Goal: Information Seeking & Learning: Find specific fact

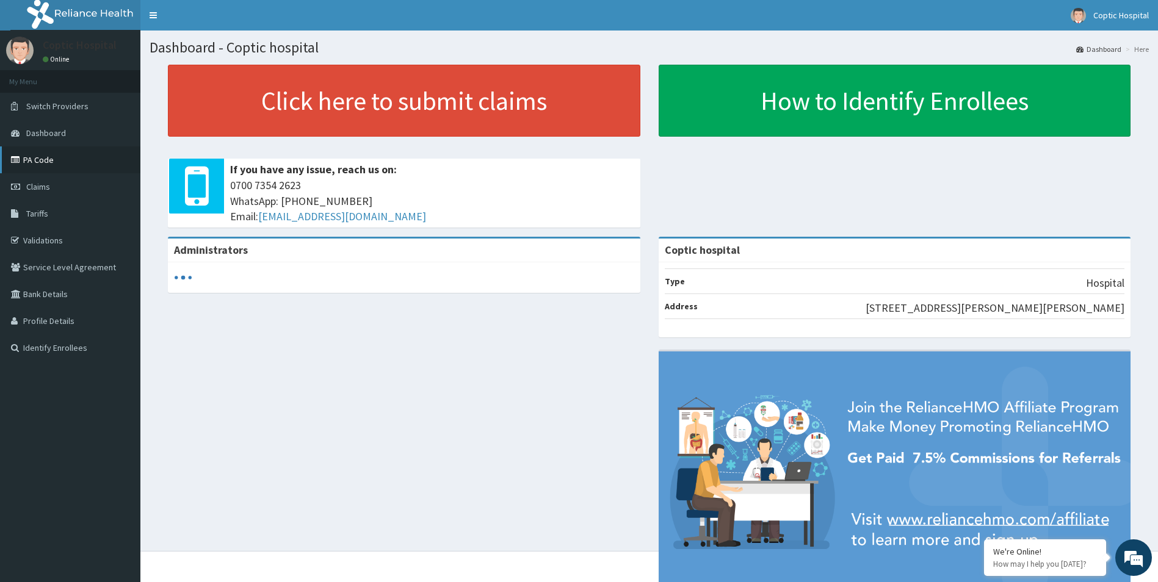
click at [65, 158] on link "PA Code" at bounding box center [70, 159] width 140 height 27
drag, startPoint x: 0, startPoint y: 0, endPoint x: 57, endPoint y: 209, distance: 216.3
click at [57, 209] on link "Tariffs" at bounding box center [70, 213] width 140 height 27
click at [55, 214] on link "Tariffs" at bounding box center [70, 213] width 140 height 27
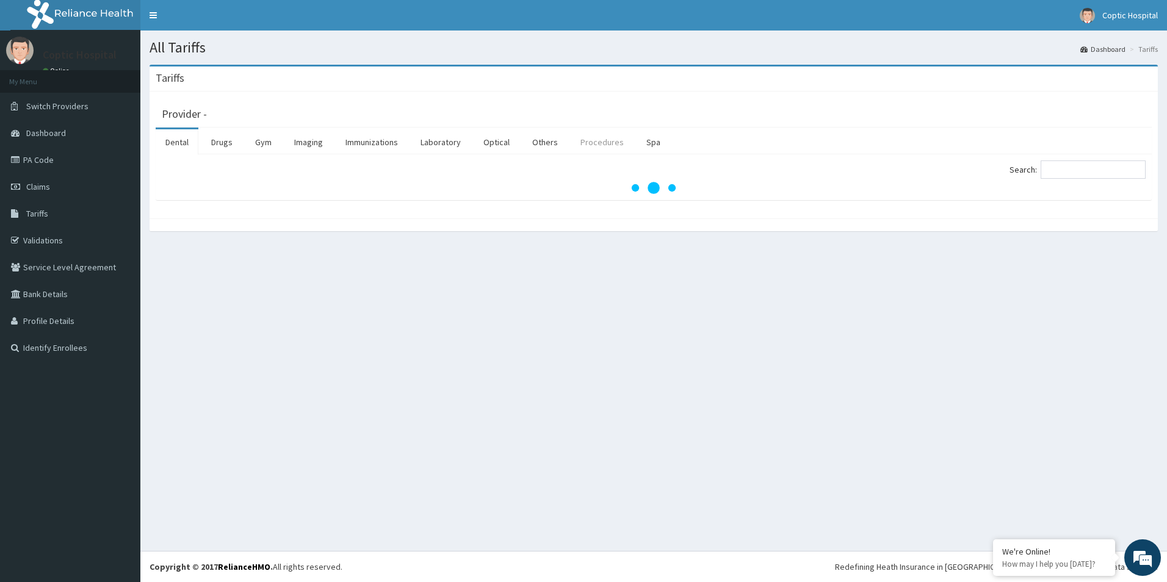
click at [609, 141] on link "Procedures" at bounding box center [602, 142] width 63 height 26
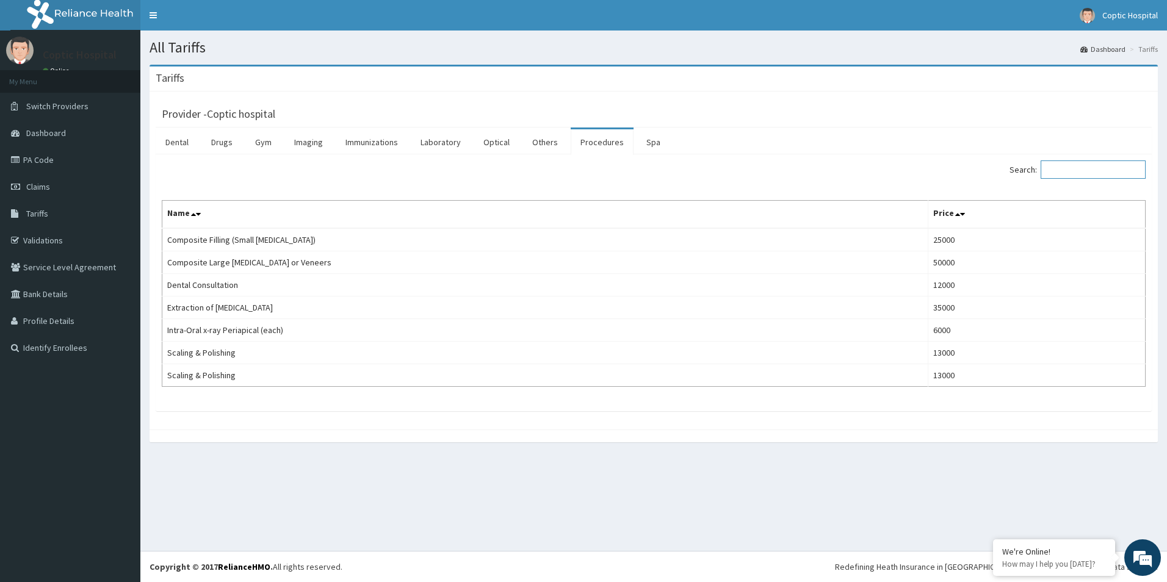
click at [1059, 165] on input "Search:" at bounding box center [1093, 170] width 105 height 18
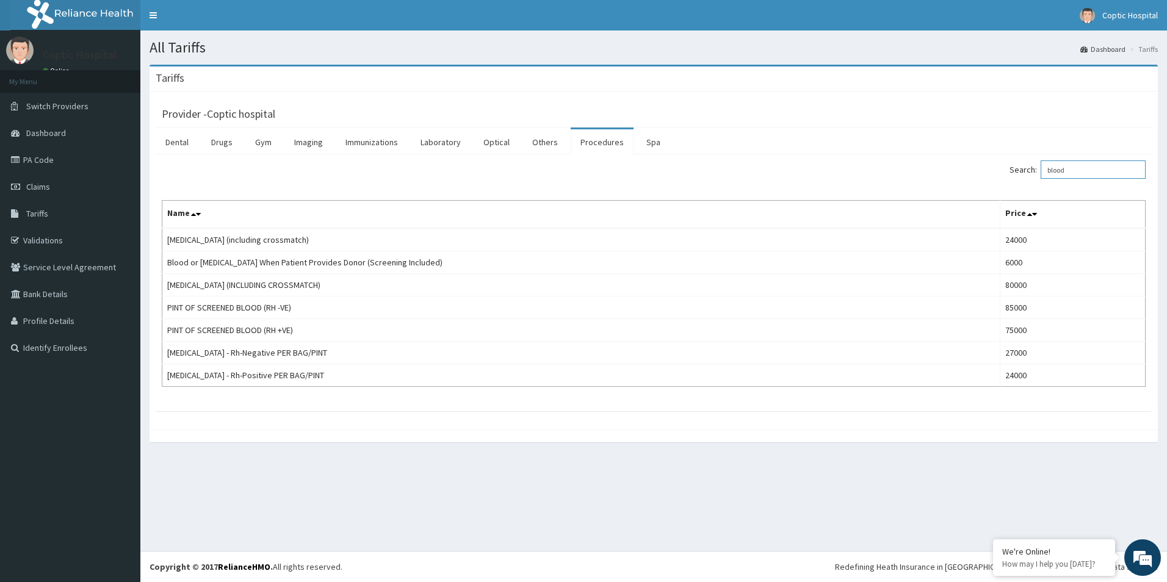
type input "blood"
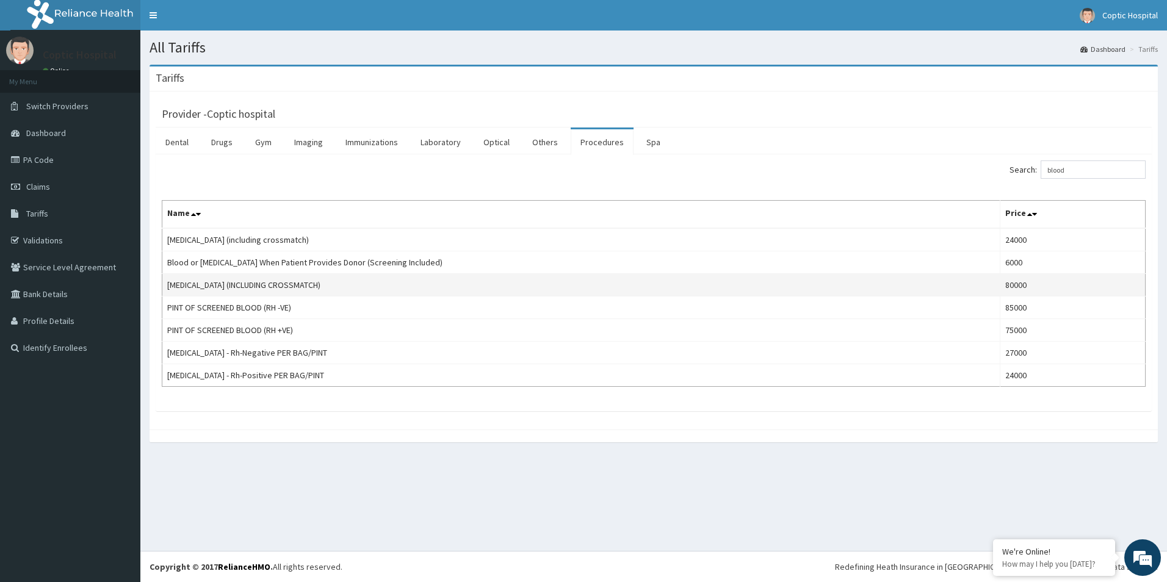
drag, startPoint x: 162, startPoint y: 286, endPoint x: 375, endPoint y: 282, distance: 213.6
click at [375, 282] on td "BLOOD TRANSFUSION (INCLUDING CROSSMATCH)" at bounding box center [581, 285] width 838 height 23
copy td "BLOOD TRANSFUSION (INCLUDING CROSSMATCH)"
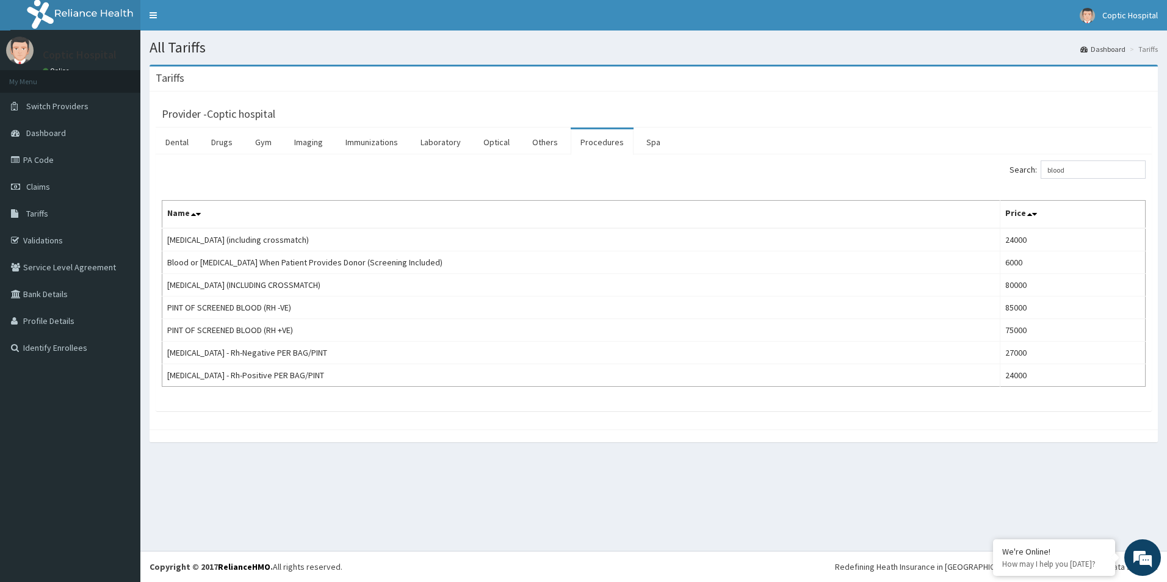
copy td "BLOOD TRANSFUSION (INCLUDING CROSSMATCH)"
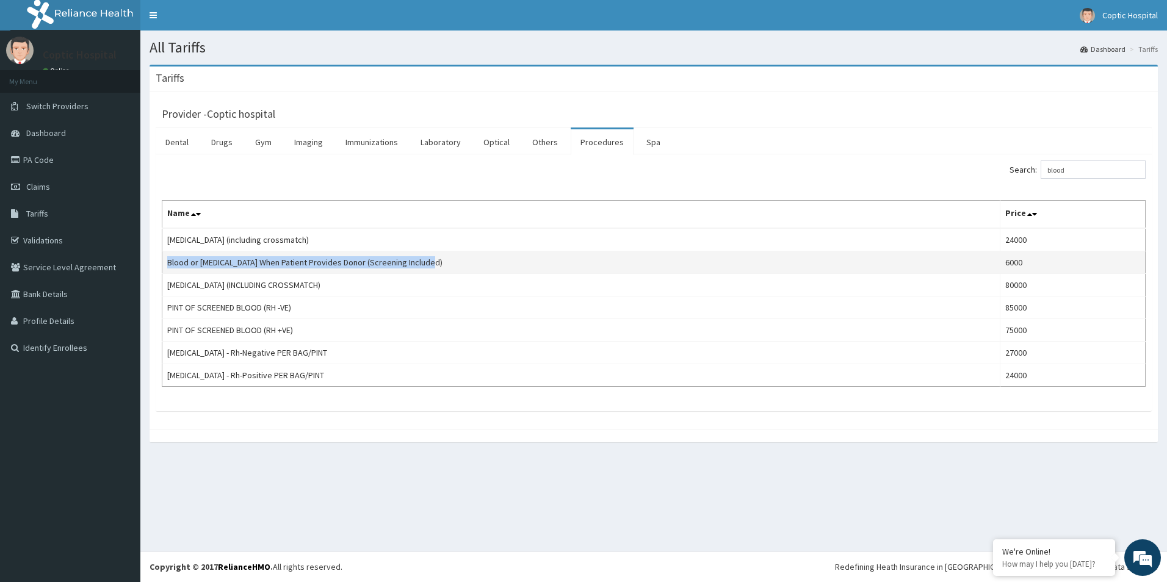
drag, startPoint x: 167, startPoint y: 263, endPoint x: 455, endPoint y: 266, distance: 288.1
click at [455, 266] on td "Blood or Packed Cells When Patient Provides Donor (Screening Included)" at bounding box center [581, 262] width 838 height 23
copy td "Blood or Packed Cells When Patient Provides Donor (Screening Included)"
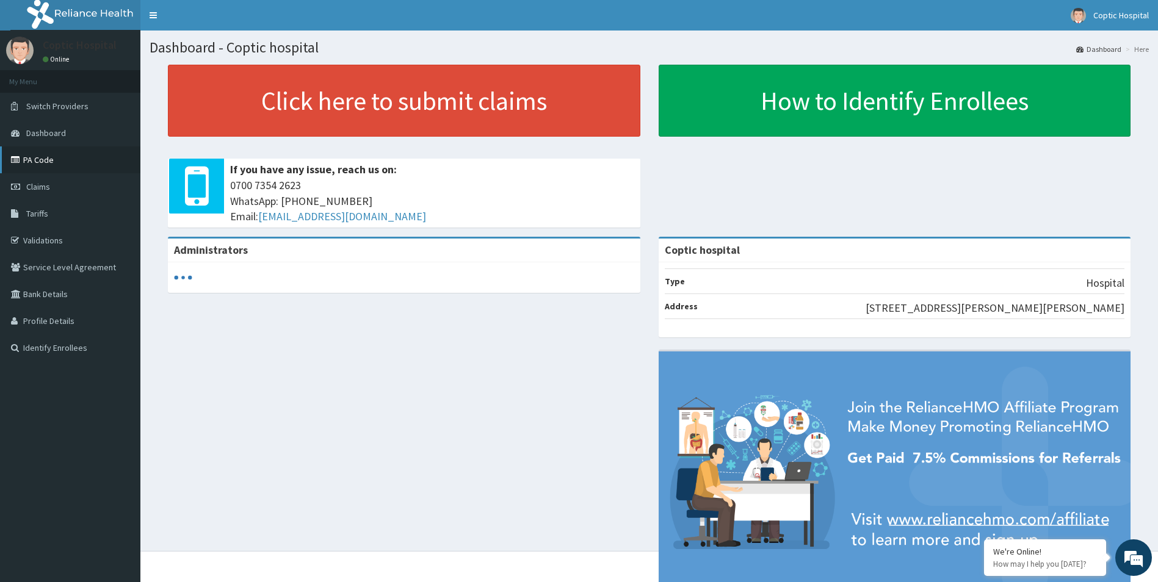
click at [41, 156] on link "PA Code" at bounding box center [70, 159] width 140 height 27
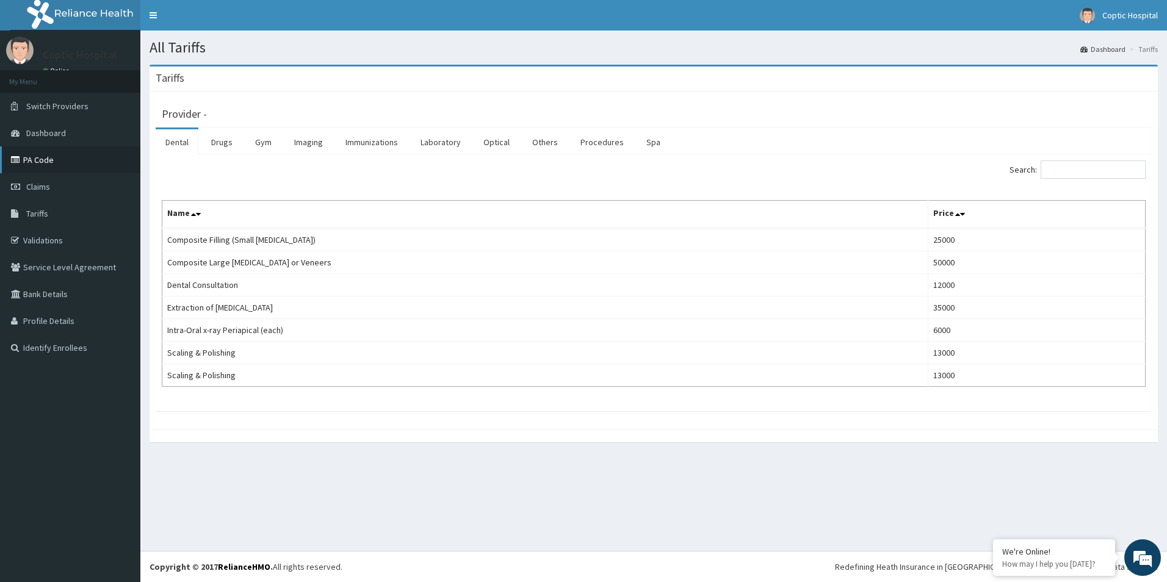
click at [62, 164] on link "PA Code" at bounding box center [70, 159] width 140 height 27
